Goal: Transaction & Acquisition: Purchase product/service

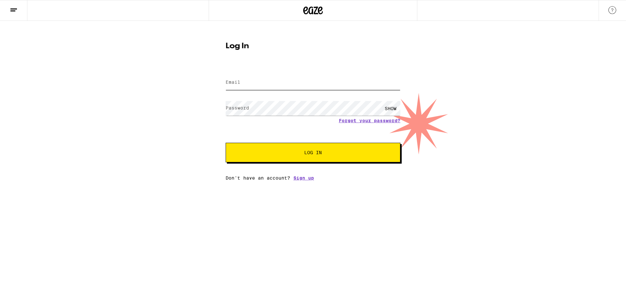
click at [246, 85] on input "Email" at bounding box center [313, 82] width 175 height 15
type input "[PERSON_NAME][EMAIL_ADDRESS][PERSON_NAME][DOMAIN_NAME]"
click at [226, 143] on button "Log In" at bounding box center [313, 153] width 175 height 20
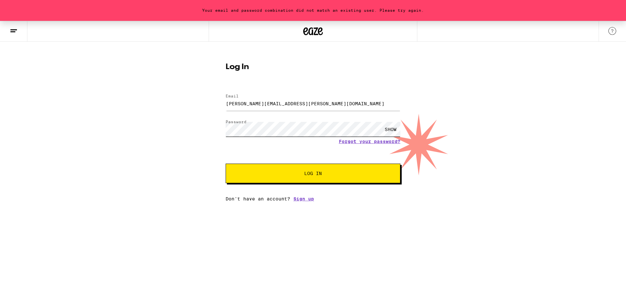
click at [226, 164] on button "Log In" at bounding box center [313, 174] width 175 height 20
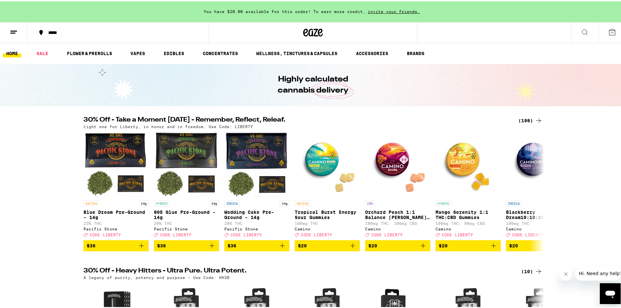
click at [57, 33] on div "*****" at bounding box center [121, 31] width 153 height 5
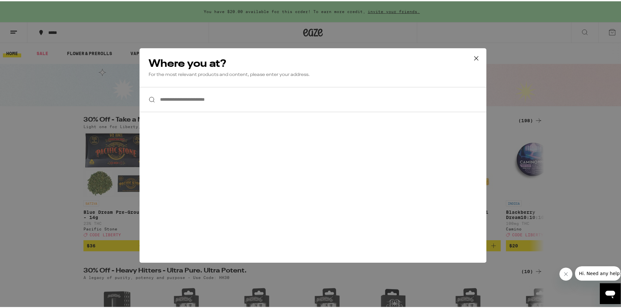
click at [205, 100] on input "**********" at bounding box center [313, 98] width 347 height 25
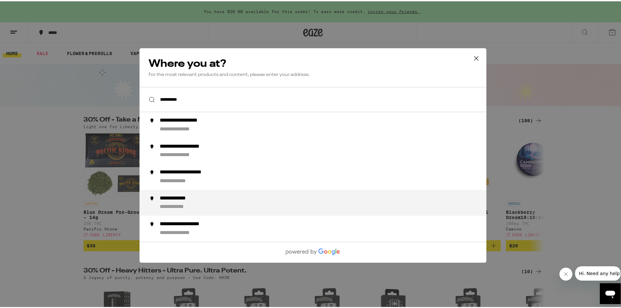
click at [191, 200] on div "**********" at bounding box center [182, 197] width 44 height 7
type input "**********"
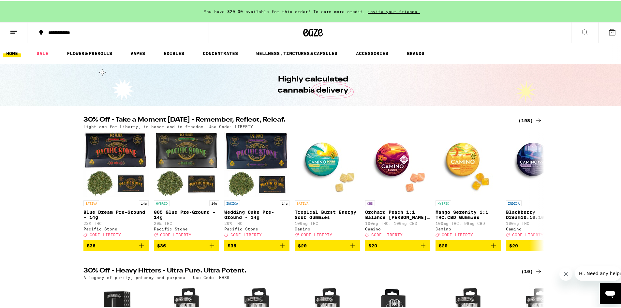
click at [525, 120] on div "(198)" at bounding box center [530, 119] width 24 height 8
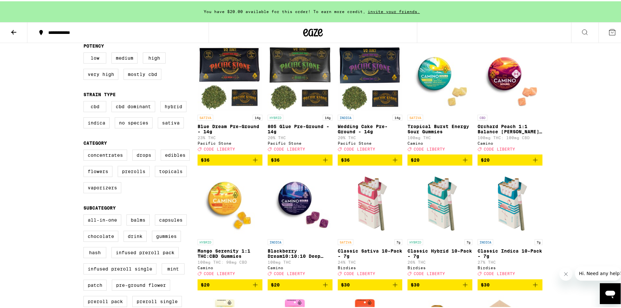
scroll to position [65, 0]
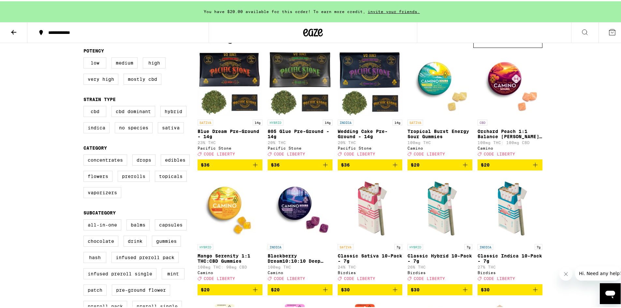
click at [535, 168] on icon "Add to bag" at bounding box center [535, 164] width 8 height 8
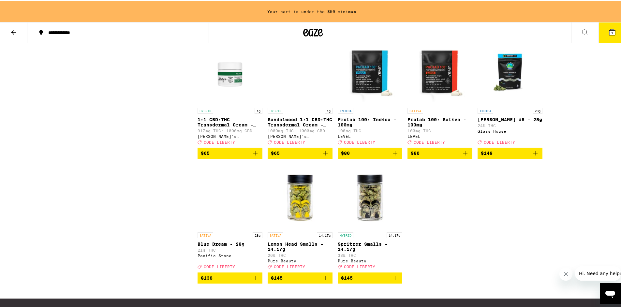
scroll to position [4792, 0]
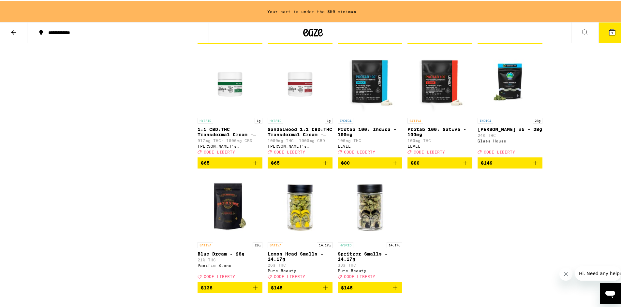
click at [393, 39] on icon "Add to bag" at bounding box center [395, 37] width 5 height 5
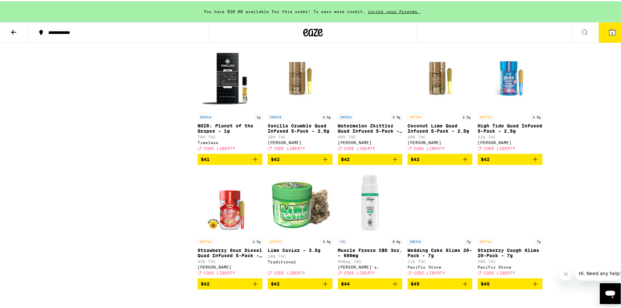
scroll to position [4335, 0]
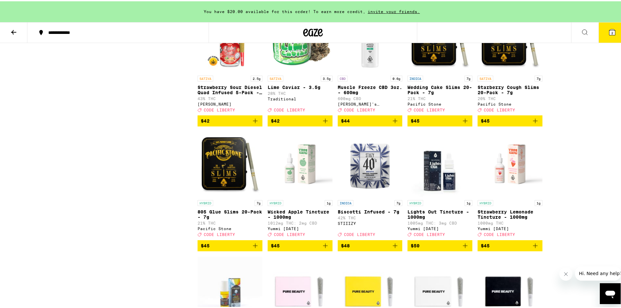
click at [323, 124] on icon "Add to bag" at bounding box center [325, 120] width 8 height 8
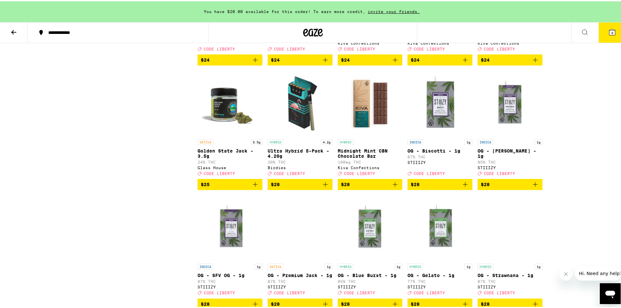
scroll to position [2901, 0]
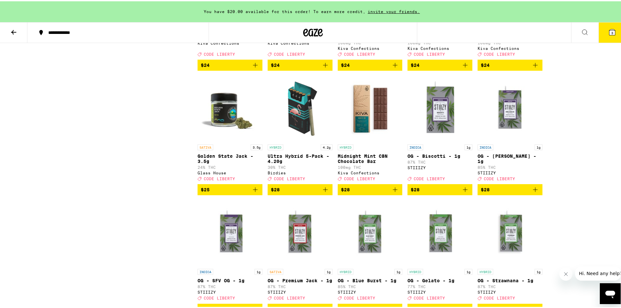
click at [253, 191] on icon "Add to bag" at bounding box center [255, 188] width 5 height 5
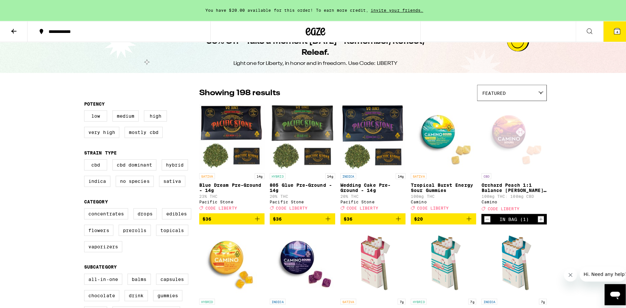
scroll to position [0, 0]
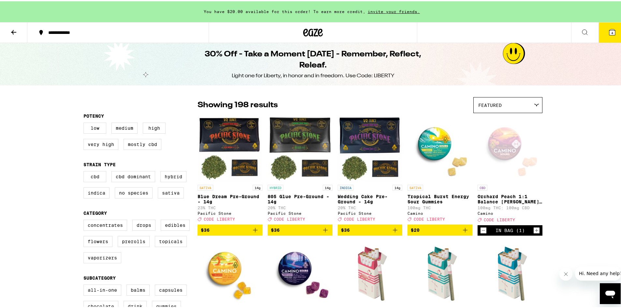
click at [611, 28] on icon at bounding box center [612, 31] width 8 height 8
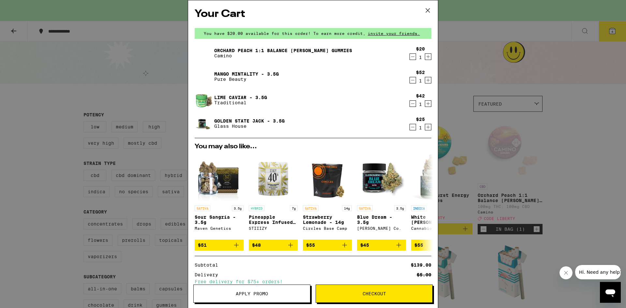
click at [410, 105] on icon "Decrement" at bounding box center [413, 104] width 6 height 8
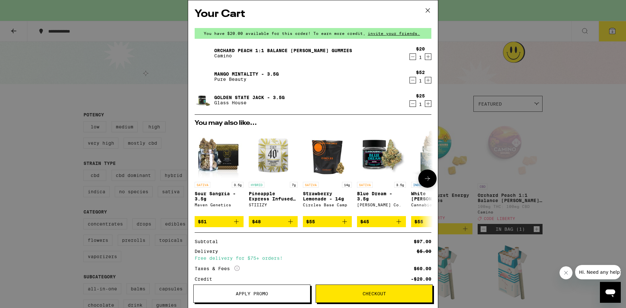
click at [424, 183] on icon at bounding box center [427, 179] width 8 height 8
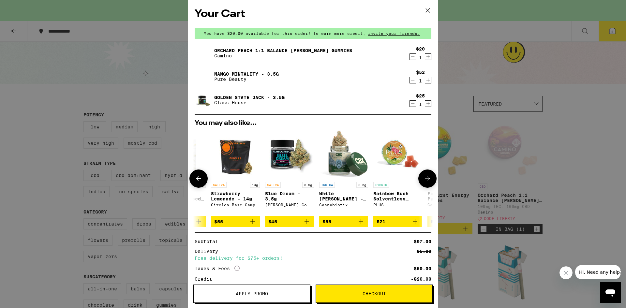
scroll to position [0, 161]
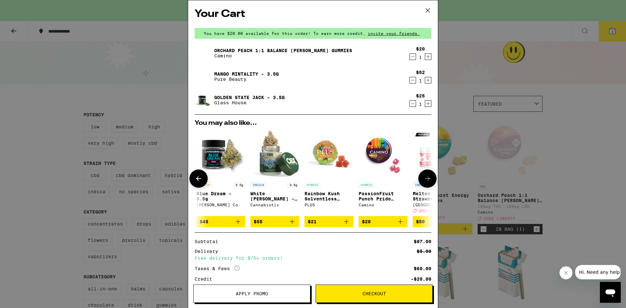
click at [424, 183] on icon at bounding box center [427, 179] width 8 height 8
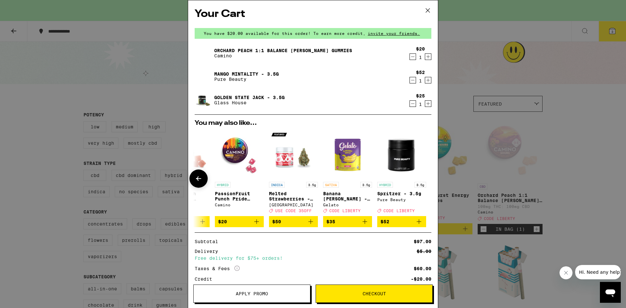
scroll to position [0, 309]
click at [307, 225] on icon "Add to bag" at bounding box center [311, 222] width 8 height 8
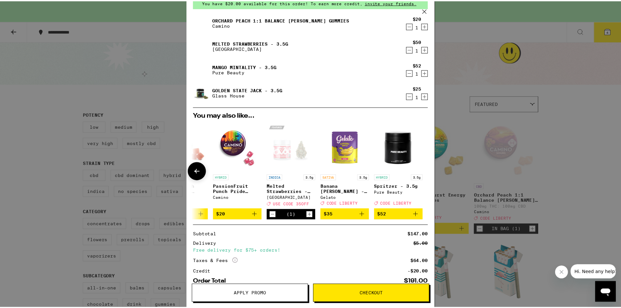
scroll to position [72, 0]
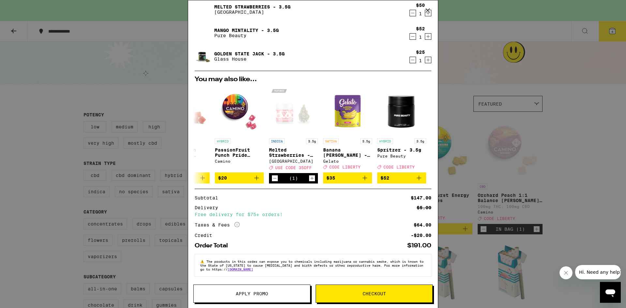
click at [272, 290] on button "Apply Promo" at bounding box center [251, 294] width 117 height 18
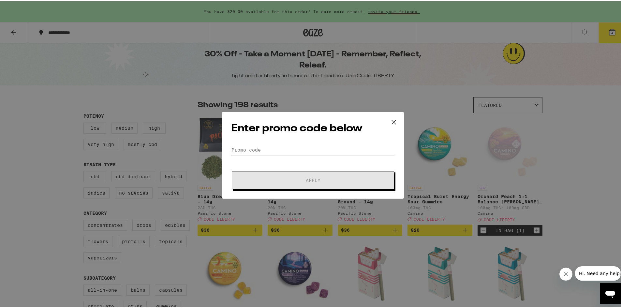
click at [254, 146] on input "Promo Code" at bounding box center [313, 149] width 164 height 10
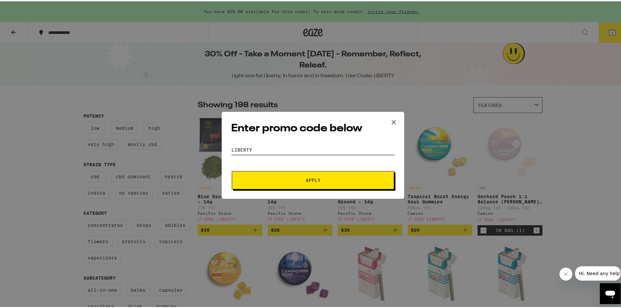
type input "LIBERTY"
click at [280, 179] on span "Apply" at bounding box center [312, 179] width 117 height 5
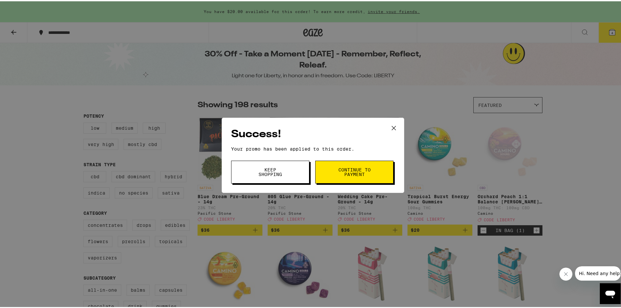
click at [330, 174] on button "Continue to payment" at bounding box center [354, 170] width 78 height 23
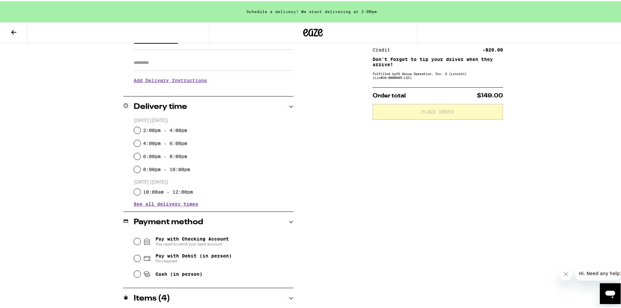
scroll to position [103, 0]
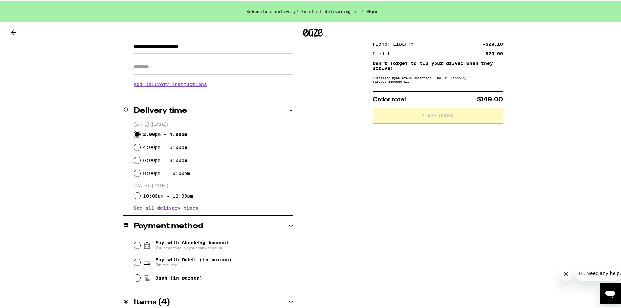
click at [134, 131] on input "2:00pm - 4:00pm" at bounding box center [137, 133] width 7 height 7
radio input "true"
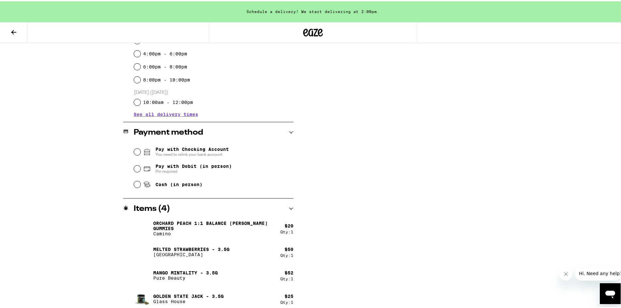
scroll to position [201, 0]
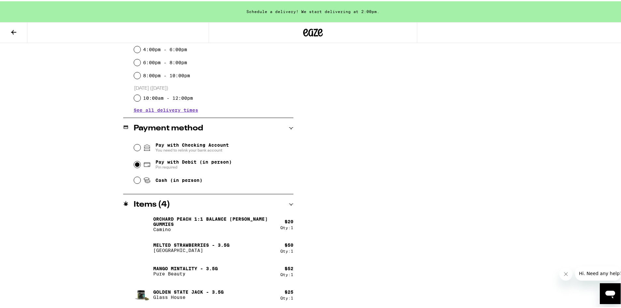
click at [136, 165] on input "Pay with Debit (in person) Pin required" at bounding box center [137, 163] width 7 height 7
radio input "true"
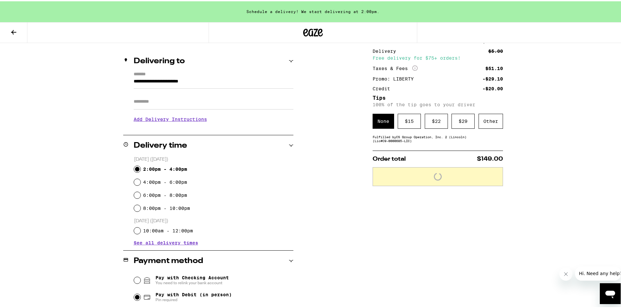
scroll to position [38, 0]
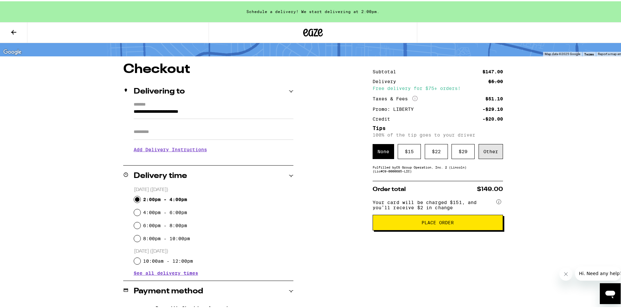
click at [489, 154] on div "Other" at bounding box center [491, 150] width 24 height 15
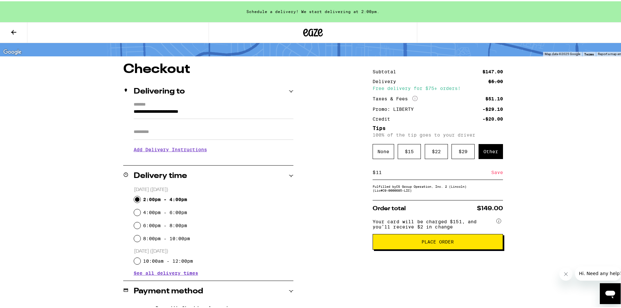
type input "11"
click at [496, 171] on div "Save" at bounding box center [497, 171] width 12 height 14
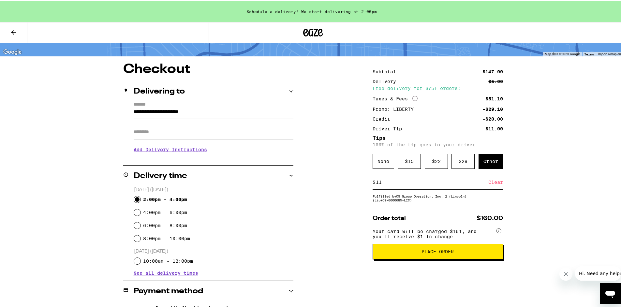
click at [422, 253] on span "Place Order" at bounding box center [437, 250] width 32 height 5
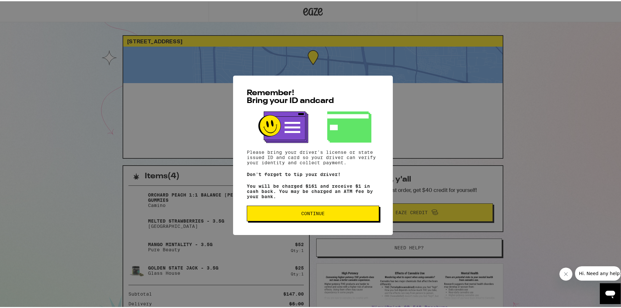
click at [305, 214] on span "Continue" at bounding box center [312, 212] width 23 height 5
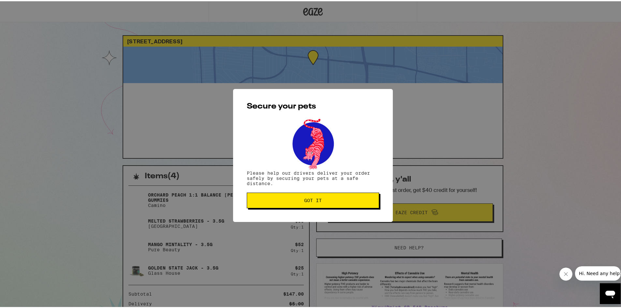
click at [305, 201] on span "Got it" at bounding box center [313, 199] width 18 height 5
